Goal: Task Accomplishment & Management: Complete application form

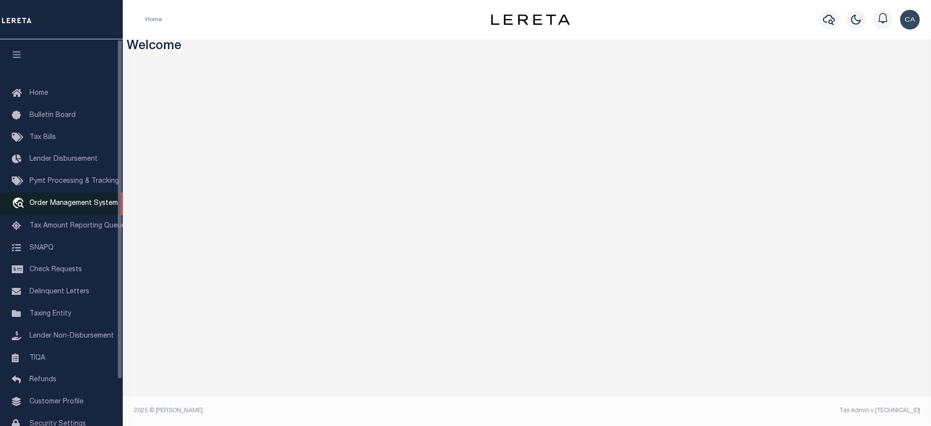
click at [73, 207] on span "Order Management System" at bounding box center [73, 203] width 88 height 7
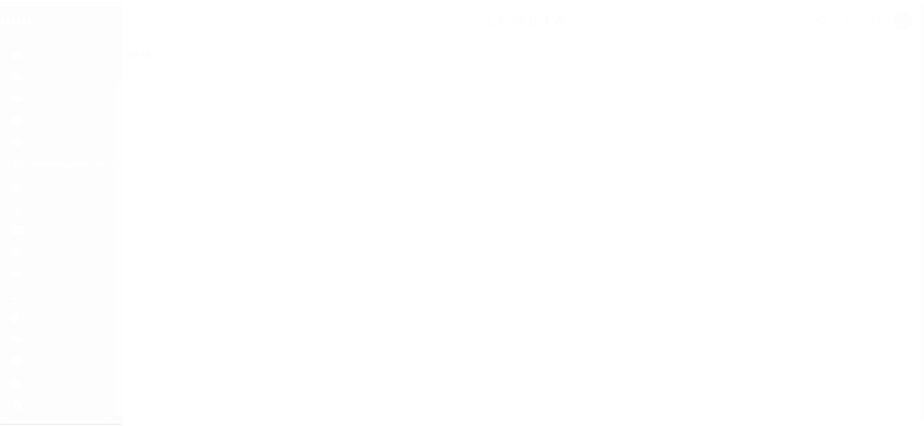
scroll to position [53, 0]
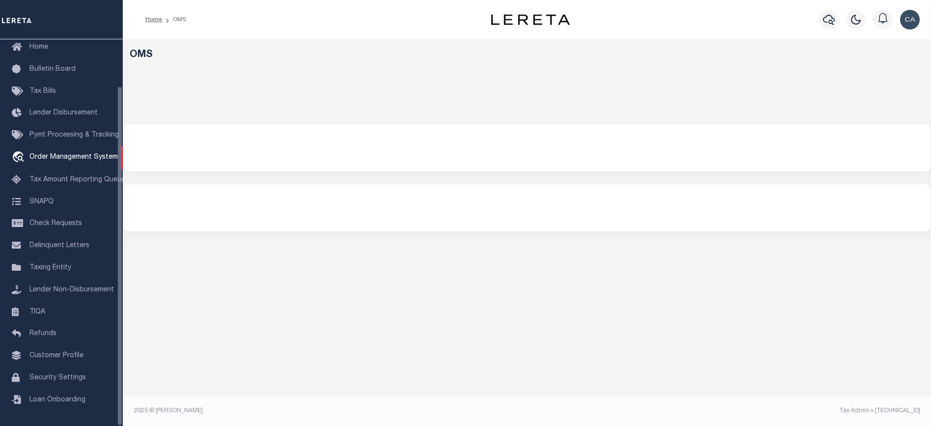
select select "200"
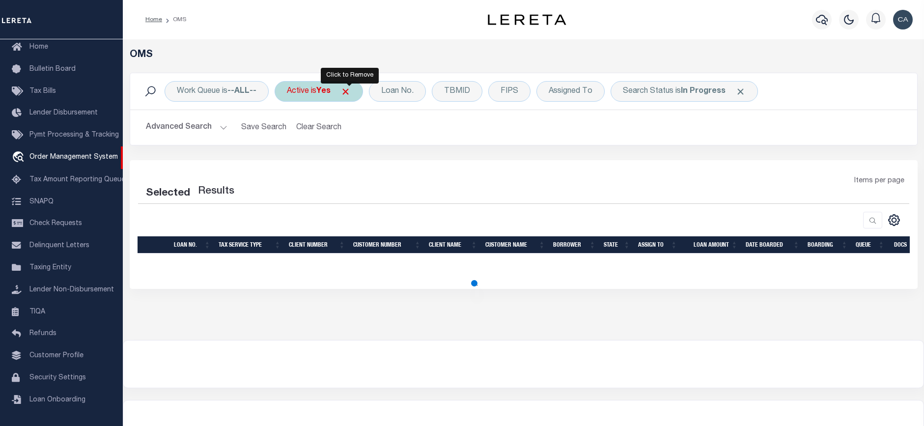
click at [351, 92] on span "Click to Remove" at bounding box center [345, 91] width 10 height 10
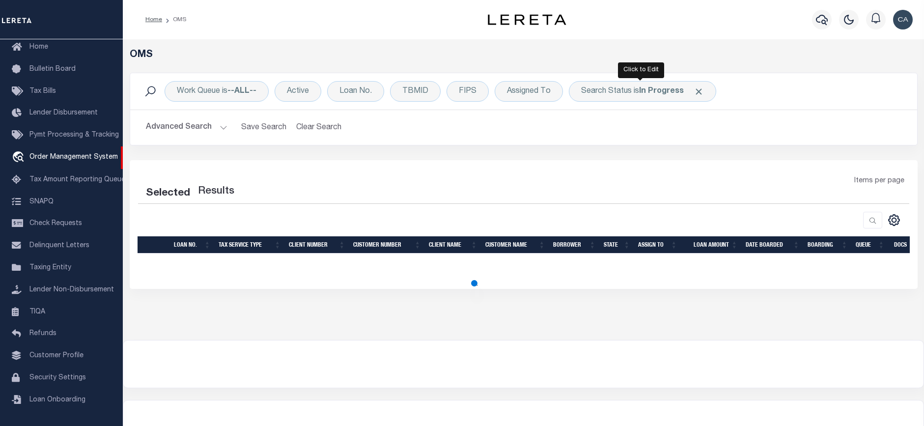
click at [693, 87] on span at bounding box center [698, 91] width 10 height 10
select select "200"
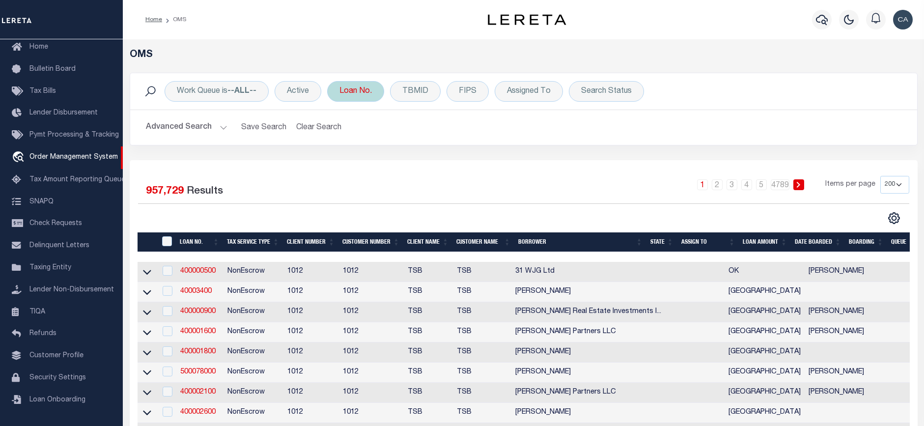
click at [363, 95] on div "Loan No." at bounding box center [355, 91] width 57 height 21
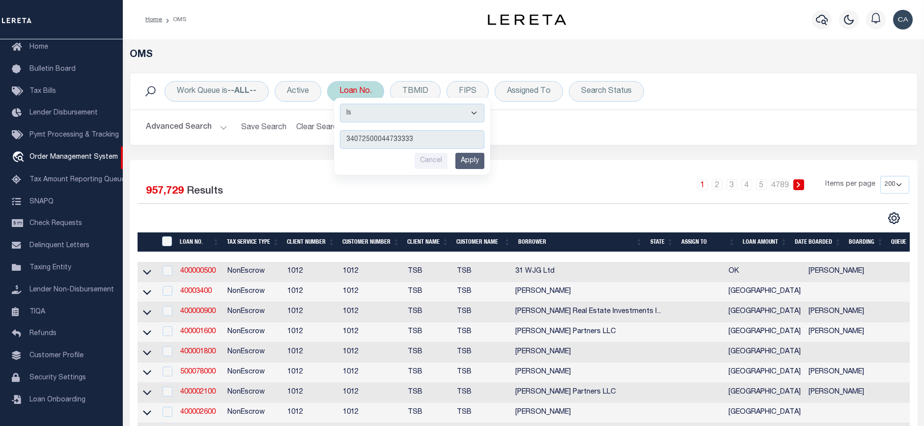
type input "34072500044733333"
click at [467, 150] on div "Is Contains 34072500044733333 Cancel Apply" at bounding box center [412, 136] width 156 height 77
click at [469, 162] on input "Apply" at bounding box center [469, 161] width 29 height 16
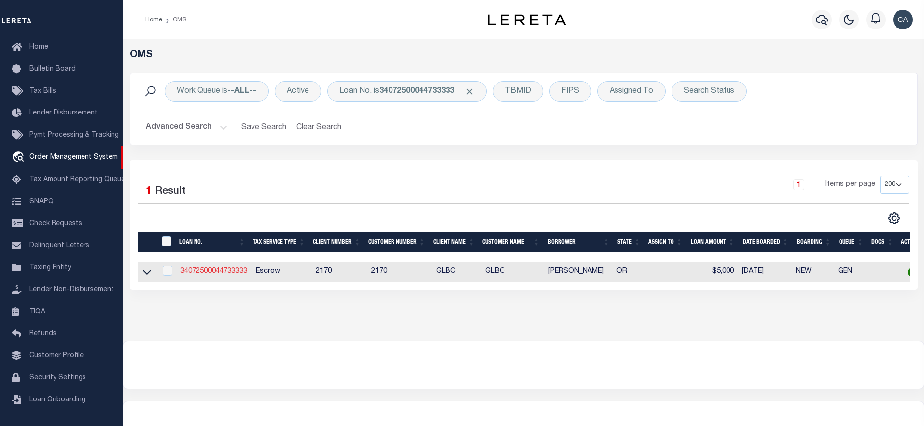
click at [209, 274] on link "34072500044733333" at bounding box center [213, 271] width 67 height 7
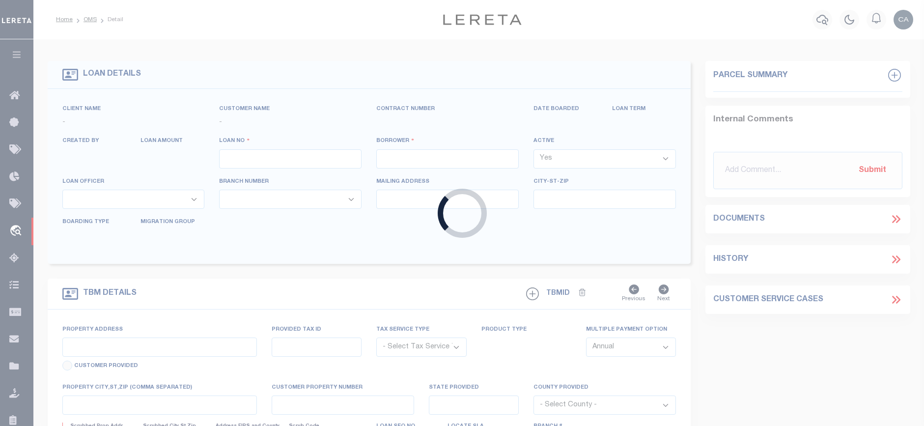
type input "34072500044733333"
type input "[PERSON_NAME]"
select select
type input "[STREET_ADDRESS]"
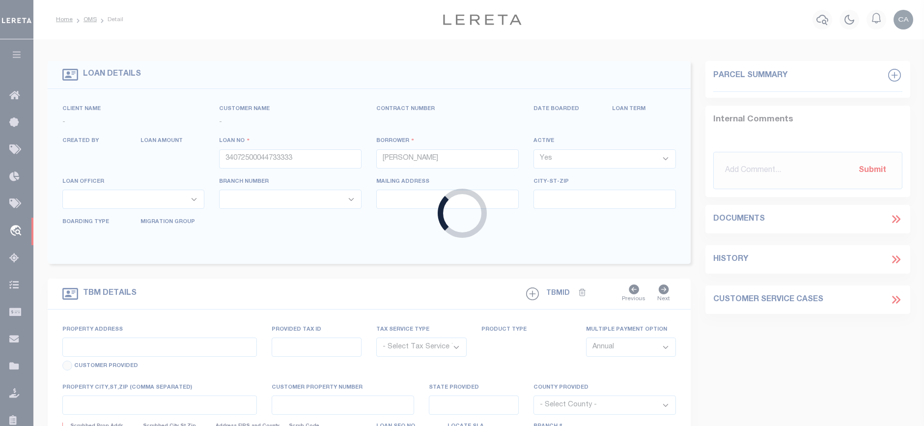
type input "[GEOGRAPHIC_DATA] OR 97005-2483"
type input "[DATE]"
select select "10"
select select "Escrow"
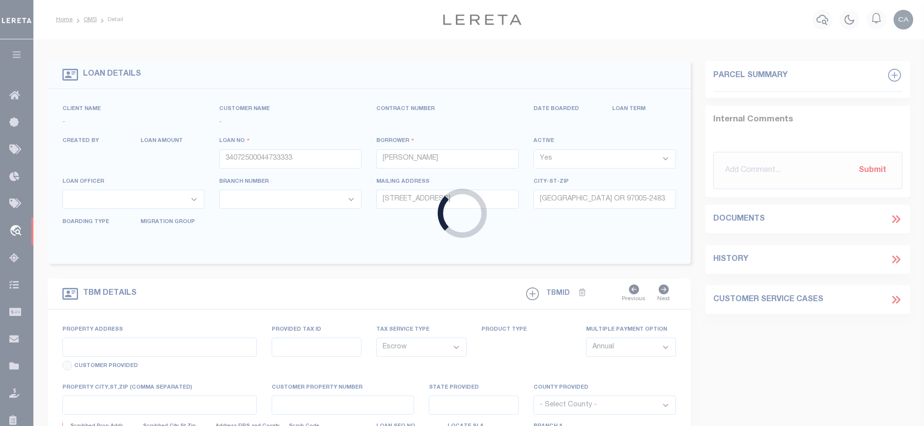
type input "[STREET_ADDRESS]"
type input "1"
type input "[GEOGRAPHIC_DATA] OR 97005-2483"
type input "1302"
type input "OR"
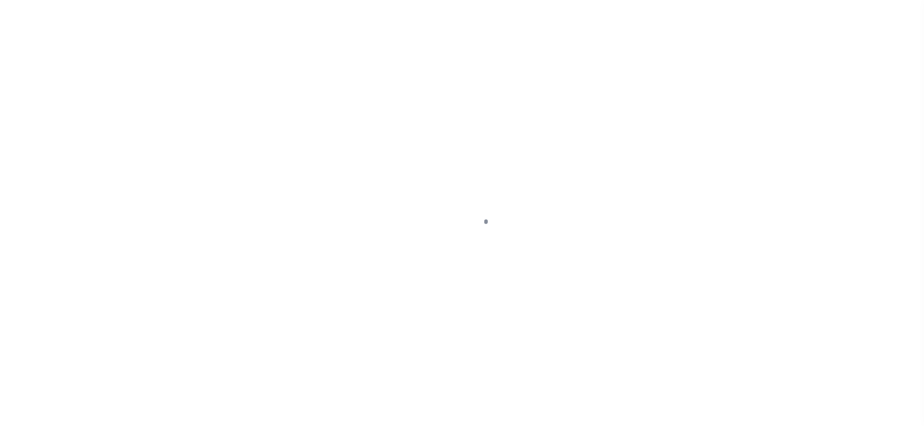
select select "10"
select select "Escrow"
select select "1"
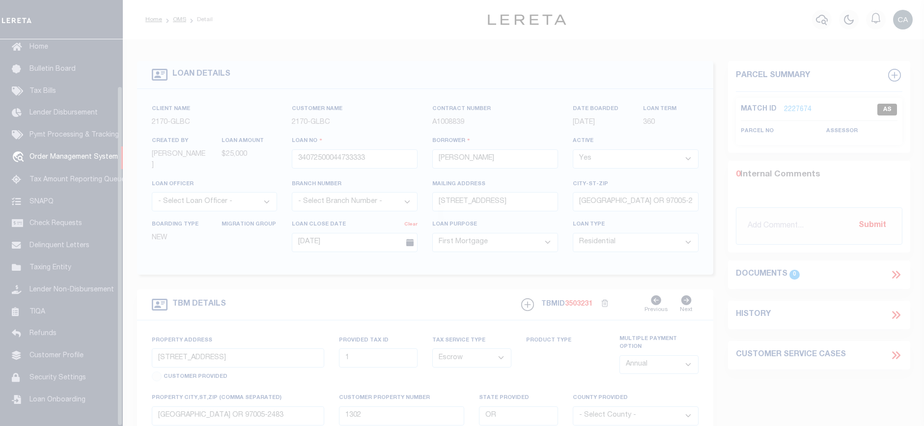
scroll to position [53, 0]
